Goal: Task Accomplishment & Management: Use online tool/utility

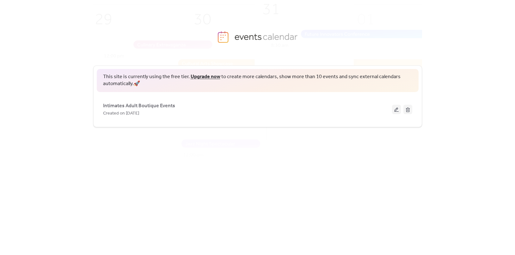
click at [389, 146] on div "This site is currently using the free tier. Upgrade now to create more calendar…" at bounding box center [257, 150] width 329 height 190
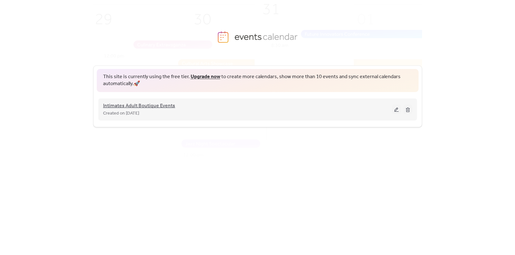
click at [171, 104] on span "Intimates Adult Boutique Events" at bounding box center [139, 106] width 72 height 8
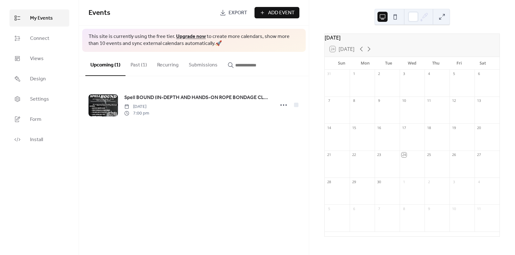
click at [264, 166] on div "Events Export Add Event This site is currently using the free tier. Upgrade now…" at bounding box center [194, 127] width 230 height 255
click at [406, 157] on div "24" at bounding box center [404, 154] width 5 height 5
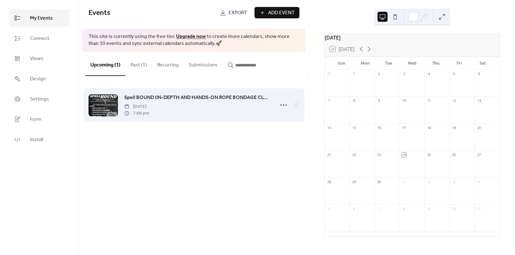
click at [223, 103] on div "Spell BOUND (IN-DEPTH AND HANDS-ON ROPE BONDAGE CLASS) [DATE] 7:00 pm" at bounding box center [197, 105] width 147 height 23
click at [229, 97] on span "Spell BOUND (IN-DEPTH AND HANDS-ON ROPE BONDAGE CLASS)" at bounding box center [197, 98] width 147 height 8
